Goal: Find specific page/section: Find specific page/section

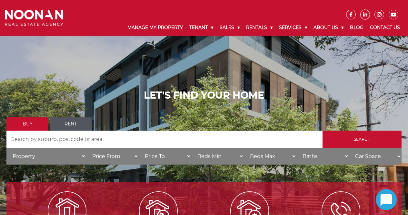
click at [366, 12] on link at bounding box center [365, 15] width 10 height 10
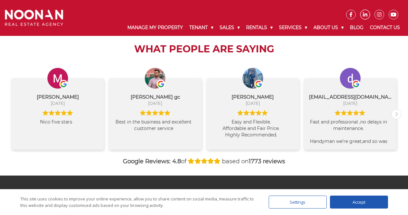
scroll to position [726, 0]
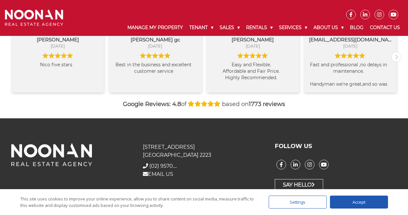
click at [364, 202] on div "Accept" at bounding box center [359, 201] width 58 height 13
